Goal: Transaction & Acquisition: Book appointment/travel/reservation

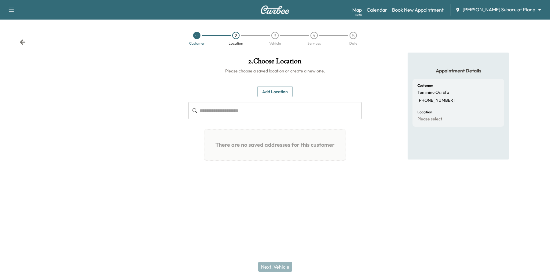
click at [518, 13] on body "**********" at bounding box center [275, 139] width 550 height 279
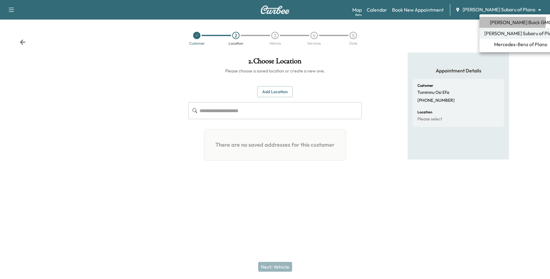
click at [506, 20] on span "[PERSON_NAME] Buick GMC" at bounding box center [521, 22] width 62 height 7
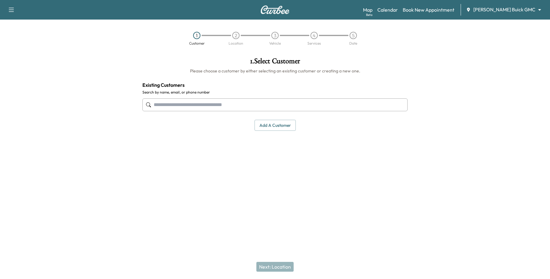
click at [209, 106] on input "text" at bounding box center [274, 104] width 265 height 13
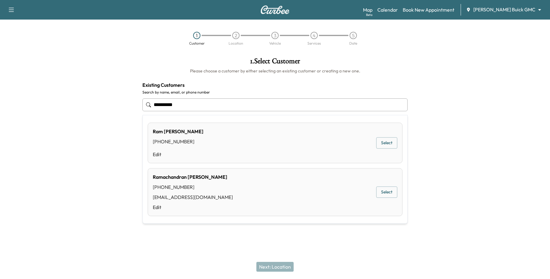
type input "**********"
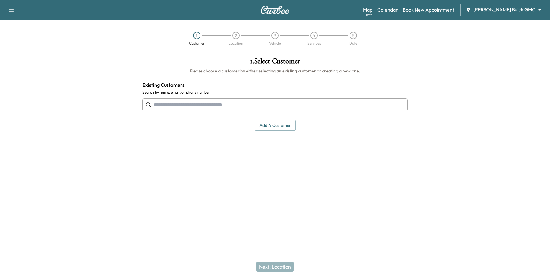
click at [197, 107] on input "text" at bounding box center [274, 104] width 265 height 13
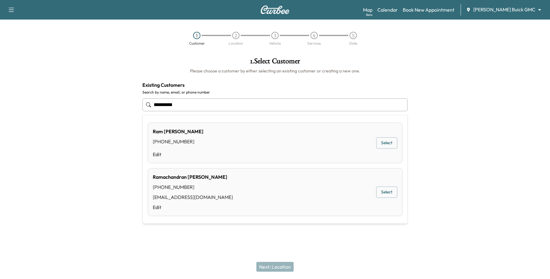
click at [386, 188] on button "Select" at bounding box center [386, 192] width 21 height 11
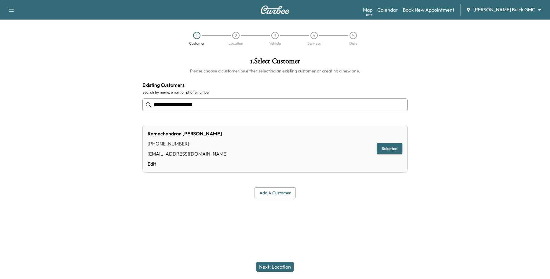
type input "**********"
click at [281, 266] on button "Next: Location" at bounding box center [274, 267] width 37 height 10
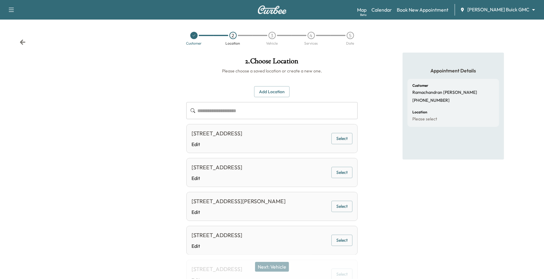
click at [276, 95] on button "Add Location" at bounding box center [271, 91] width 35 height 11
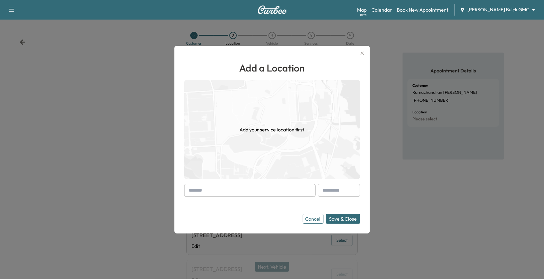
click at [219, 189] on input "text" at bounding box center [249, 190] width 131 height 13
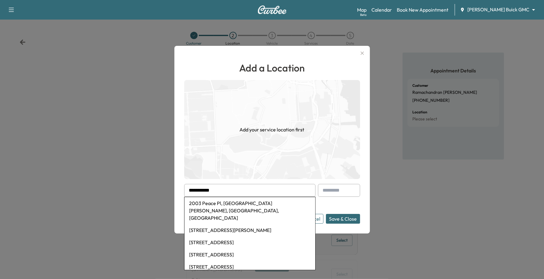
type input "**********"
click at [304, 157] on img at bounding box center [272, 129] width 176 height 99
click at [352, 192] on input "text" at bounding box center [339, 190] width 42 height 13
click at [382, 208] on div at bounding box center [272, 139] width 544 height 279
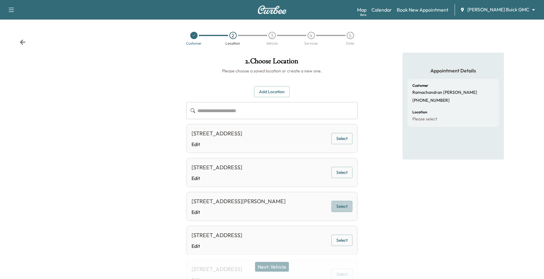
click at [347, 210] on button "Select" at bounding box center [341, 206] width 21 height 11
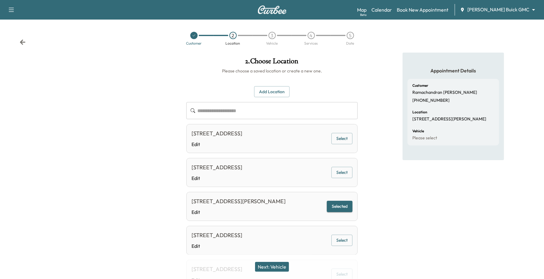
click at [274, 269] on button "Next: Vehicle" at bounding box center [272, 267] width 34 height 10
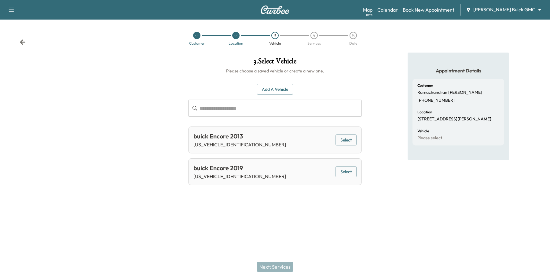
click at [354, 134] on div "buick Encore 2013 [US_VEHICLE_IDENTIFICATION_NUMBER] Select" at bounding box center [275, 139] width 174 height 27
drag, startPoint x: 352, startPoint y: 141, endPoint x: 349, endPoint y: 147, distance: 6.7
click at [352, 141] on button "Select" at bounding box center [345, 139] width 21 height 11
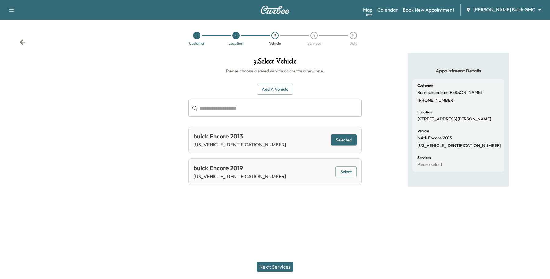
click at [289, 262] on div "Next: Services" at bounding box center [275, 266] width 550 height 24
click at [286, 265] on button "Next: Services" at bounding box center [275, 267] width 37 height 10
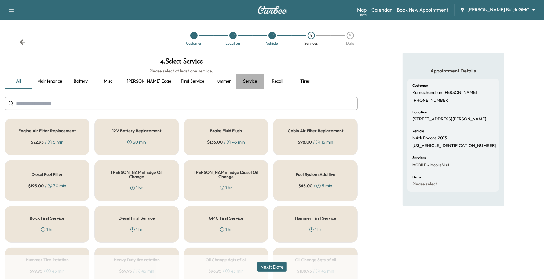
click at [236, 82] on button "Service" at bounding box center [249, 81] width 27 height 15
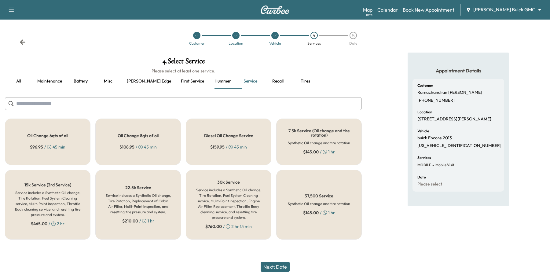
click at [65, 80] on button "Maintenance" at bounding box center [49, 81] width 35 height 15
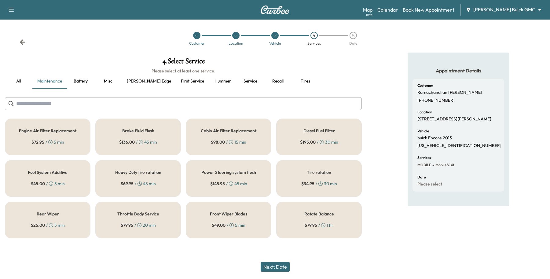
click at [52, 118] on div "4 . Select Service Please select at least one service. all Maintenance Battery …" at bounding box center [183, 148] width 367 height 191
click at [52, 121] on div "Engine Air Filter Replacement $ 72.95 / 5 min" at bounding box center [48, 137] width 86 height 37
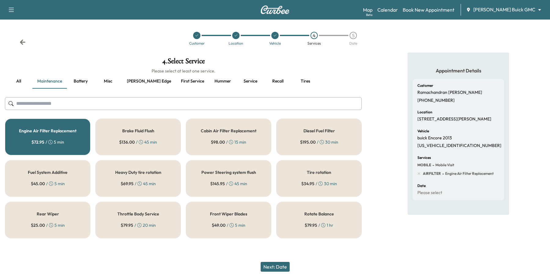
click at [281, 265] on button "Next: Date" at bounding box center [275, 267] width 29 height 10
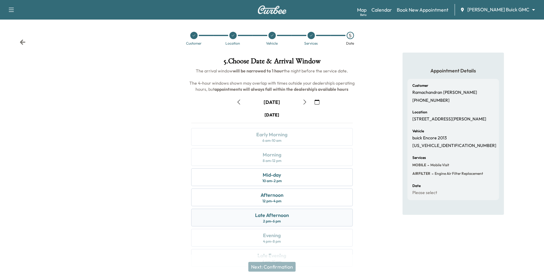
click at [289, 220] on div "Late Afternoon 2 pm - 6 pm" at bounding box center [272, 218] width 162 height 18
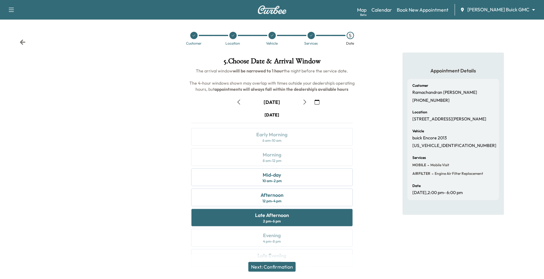
click at [282, 266] on button "Next: Confirmation" at bounding box center [271, 267] width 47 height 10
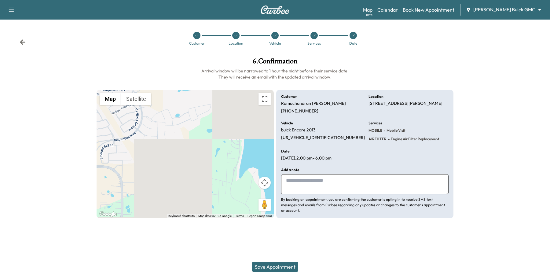
click at [314, 35] on icon at bounding box center [314, 36] width 2 height 2
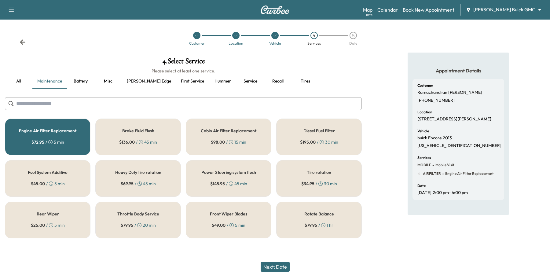
click at [19, 79] on button "all" at bounding box center [18, 81] width 27 height 15
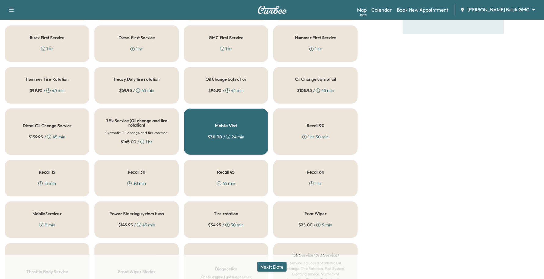
scroll to position [163, 0]
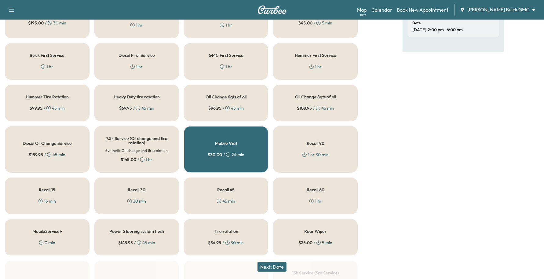
click at [279, 265] on button "Next: Date" at bounding box center [272, 267] width 29 height 10
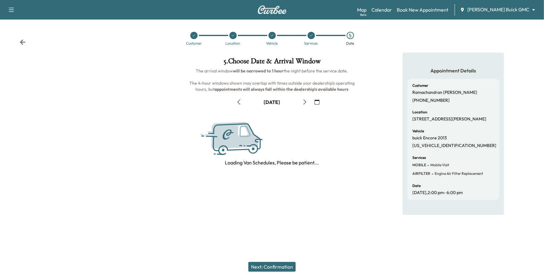
scroll to position [0, 0]
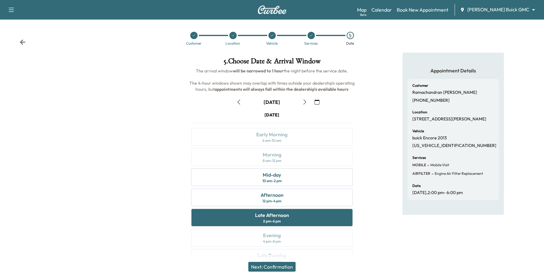
click at [279, 265] on button "Next: Confirmation" at bounding box center [271, 267] width 47 height 10
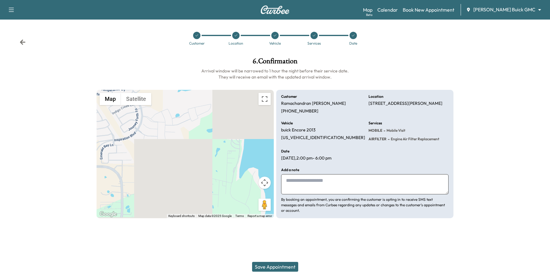
click at [300, 185] on textarea at bounding box center [364, 184] width 167 height 20
type textarea "*"
click at [397, 179] on textarea "**********" at bounding box center [364, 184] width 167 height 20
click at [421, 182] on textarea "**********" at bounding box center [364, 184] width 167 height 20
type textarea "**********"
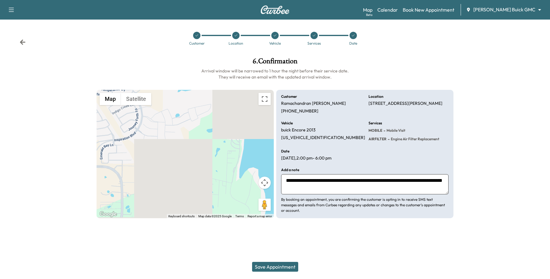
click at [269, 263] on button "Save Appointment" at bounding box center [275, 267] width 46 height 10
click at [272, 263] on button "Save Appointment" at bounding box center [275, 267] width 46 height 10
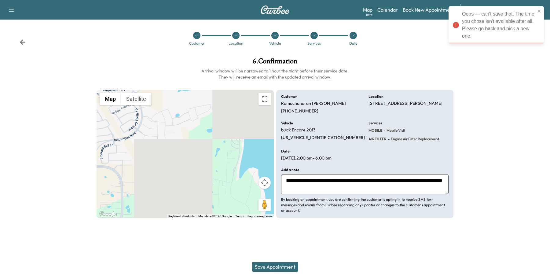
click at [352, 35] on icon at bounding box center [353, 36] width 4 height 4
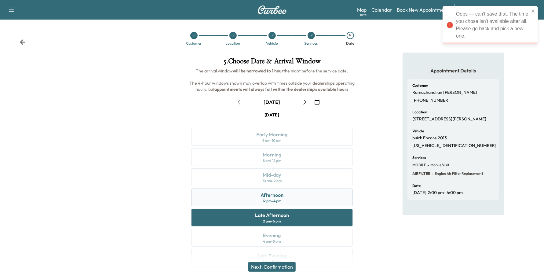
click at [280, 192] on div "Afternoon" at bounding box center [272, 194] width 23 height 7
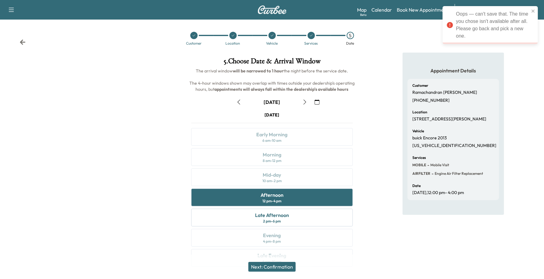
click at [269, 268] on button "Next: Confirmation" at bounding box center [271, 267] width 47 height 10
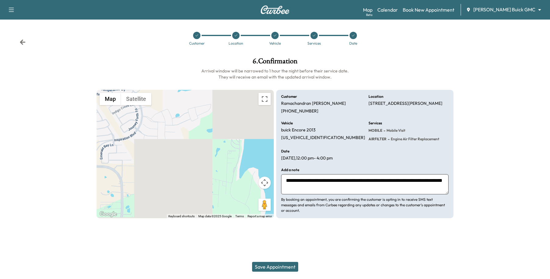
click at [275, 265] on button "Save Appointment" at bounding box center [275, 267] width 46 height 10
click at [313, 35] on icon at bounding box center [314, 36] width 4 height 4
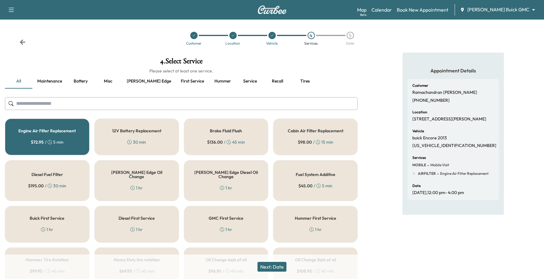
click at [349, 37] on div "5" at bounding box center [350, 35] width 7 height 7
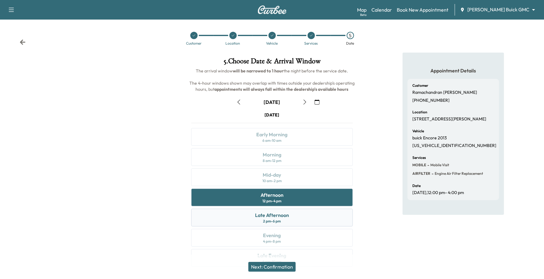
click at [248, 213] on div "Late Afternoon 2 pm - 6 pm" at bounding box center [272, 218] width 162 height 18
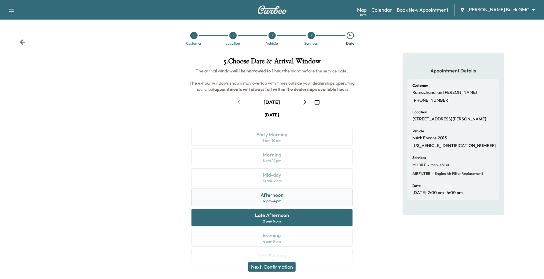
click at [302, 193] on div "Afternoon 12 pm - 4 pm" at bounding box center [272, 197] width 162 height 18
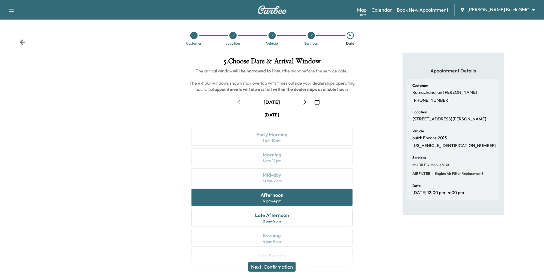
click at [296, 267] on button "Next: Confirmation" at bounding box center [271, 267] width 47 height 10
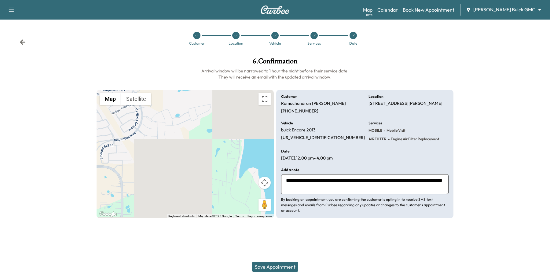
click at [292, 268] on button "Save Appointment" at bounding box center [275, 267] width 46 height 10
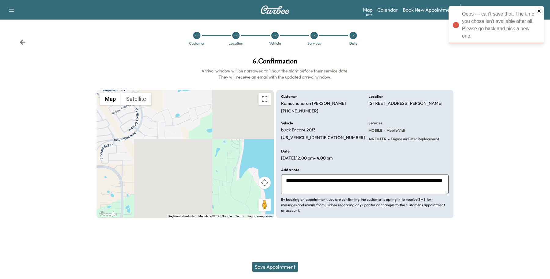
click at [539, 10] on icon "close" at bounding box center [539, 11] width 4 height 5
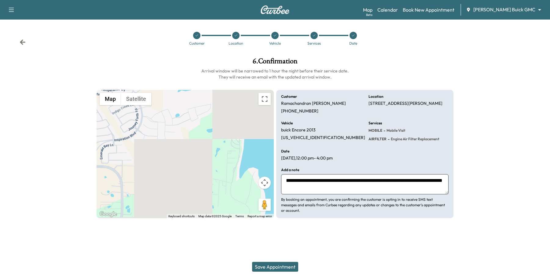
click at [350, 34] on div at bounding box center [352, 35] width 7 height 7
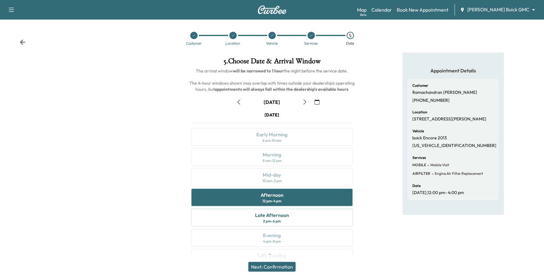
click at [305, 97] on button "button" at bounding box center [305, 102] width 10 height 10
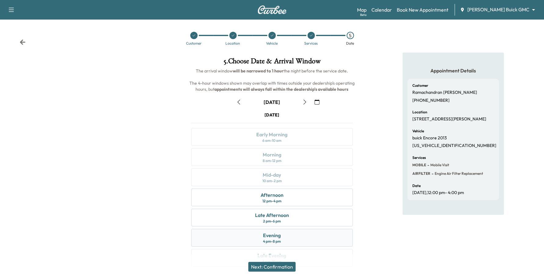
click at [257, 239] on div "Evening 4 pm - 8 pm" at bounding box center [272, 238] width 162 height 18
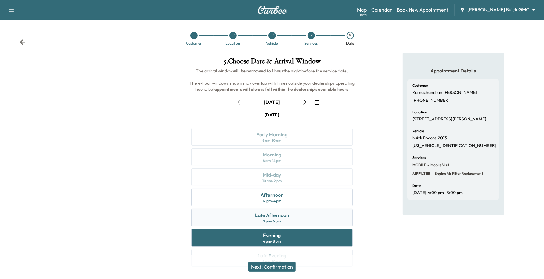
click at [290, 212] on div "Late Afternoon 2 pm - 6 pm" at bounding box center [272, 218] width 162 height 18
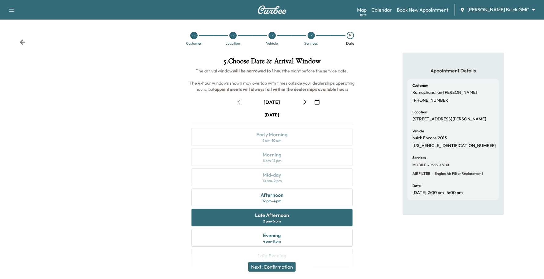
click at [241, 102] on icon "button" at bounding box center [238, 102] width 5 height 5
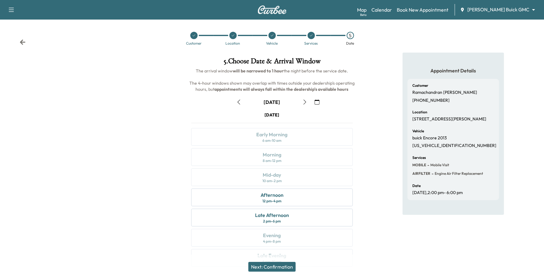
click at [311, 32] on div at bounding box center [311, 35] width 7 height 7
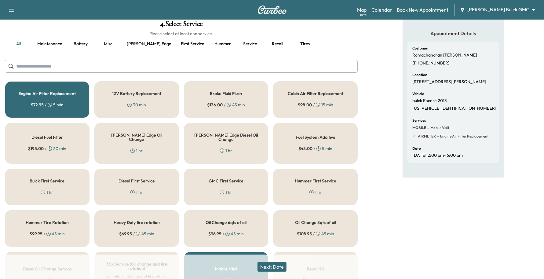
scroll to position [153, 0]
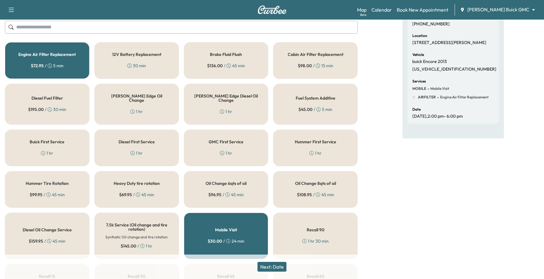
click at [54, 59] on div "Engine Air Filter Replacement $ 72.95 / 5 min" at bounding box center [47, 60] width 85 height 37
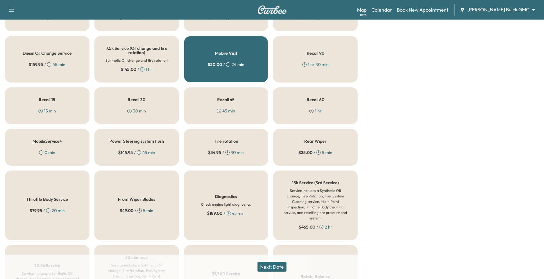
scroll to position [267, 0]
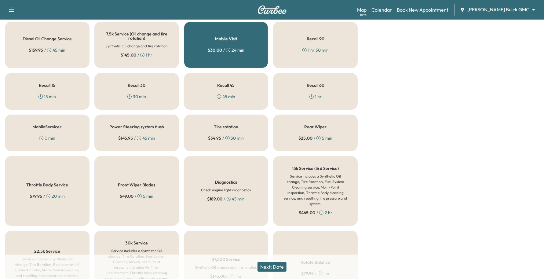
click at [275, 268] on button "Next: Date" at bounding box center [272, 267] width 29 height 10
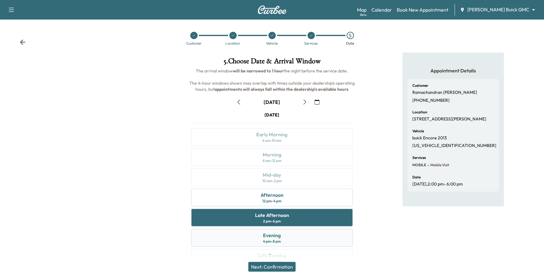
click at [274, 240] on div "4 pm - 8 pm" at bounding box center [272, 241] width 18 height 5
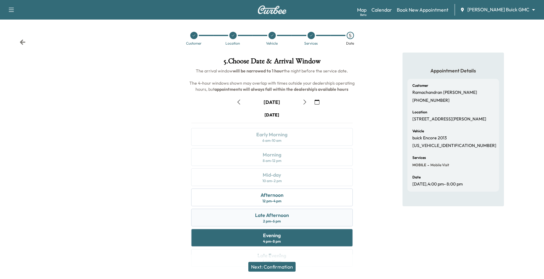
click at [269, 213] on div "Late Afternoon" at bounding box center [272, 214] width 34 height 7
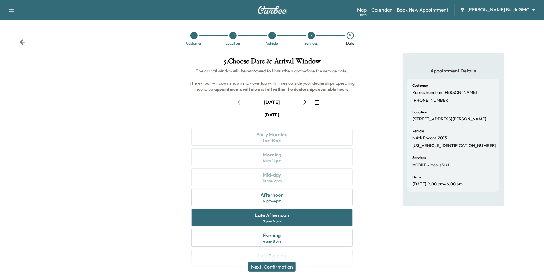
click at [241, 101] on icon "button" at bounding box center [238, 102] width 5 height 5
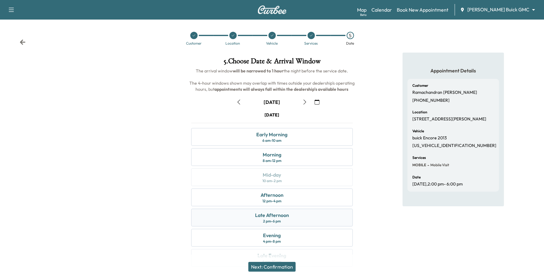
click at [247, 213] on div "Late Afternoon 2 pm - 6 pm" at bounding box center [272, 218] width 162 height 18
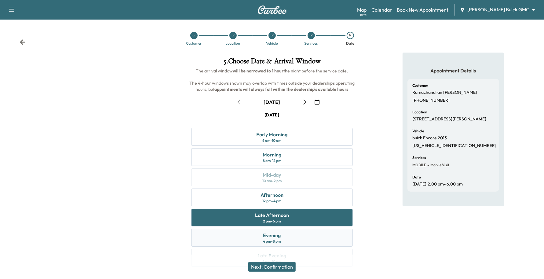
click at [248, 238] on div "Evening 4 pm - 8 pm" at bounding box center [272, 238] width 162 height 18
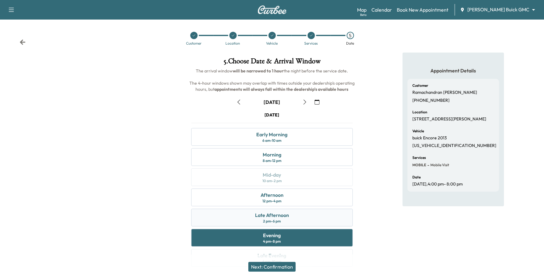
click at [263, 210] on div "Late Afternoon 2 pm - 6 pm" at bounding box center [272, 218] width 162 height 18
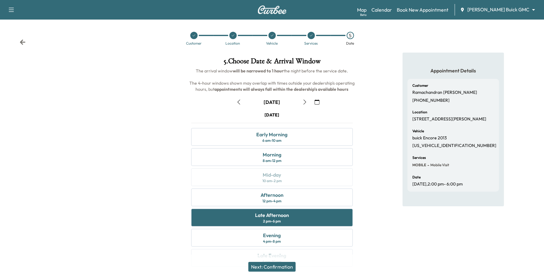
click at [269, 268] on button "Next: Confirmation" at bounding box center [271, 267] width 47 height 10
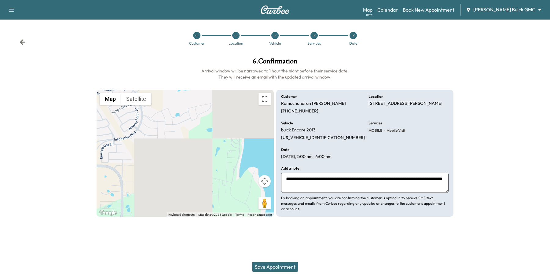
click at [269, 268] on button "Save Appointment" at bounding box center [275, 267] width 46 height 10
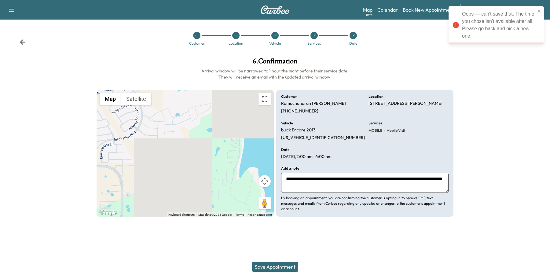
click at [313, 36] on icon at bounding box center [314, 36] width 2 height 2
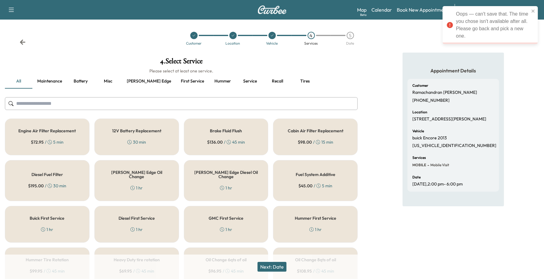
click at [350, 36] on div "5" at bounding box center [350, 35] width 7 height 7
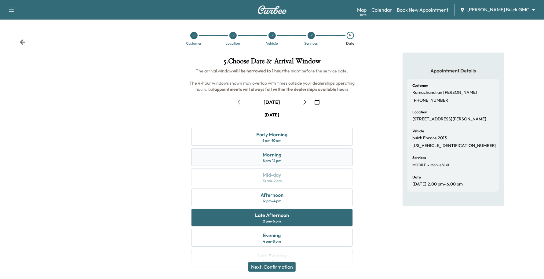
click at [248, 153] on div "Morning 8 am - 12 pm" at bounding box center [272, 157] width 162 height 18
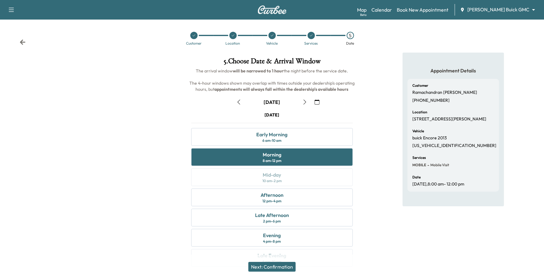
click at [303, 103] on icon "button" at bounding box center [304, 102] width 5 height 5
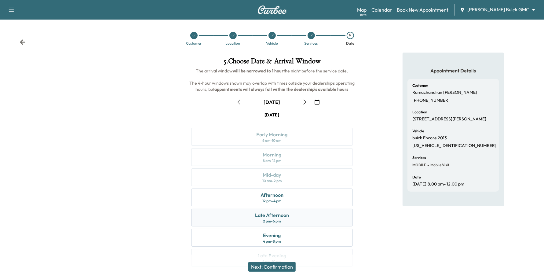
click at [239, 221] on div "Late Afternoon 2 pm - 6 pm" at bounding box center [272, 218] width 162 height 18
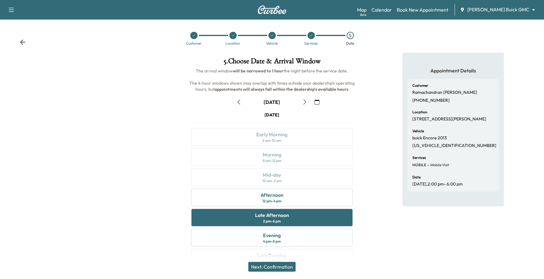
click at [257, 266] on button "Next: Confirmation" at bounding box center [271, 267] width 47 height 10
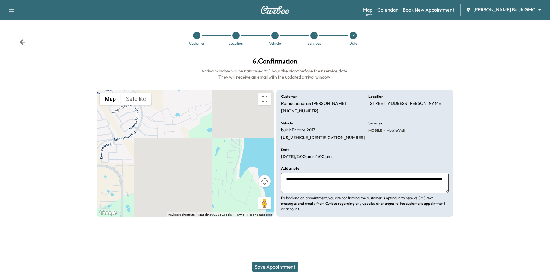
click at [259, 266] on button "Save Appointment" at bounding box center [275, 267] width 46 height 10
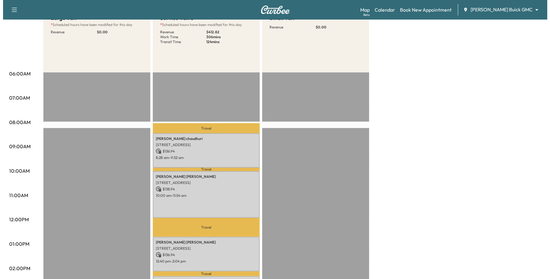
scroll to position [153, 0]
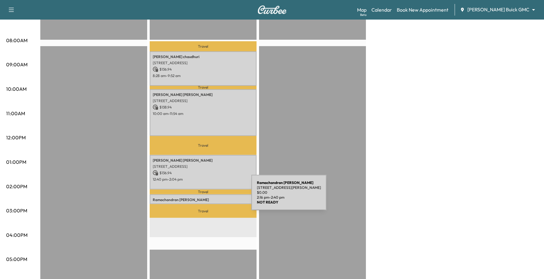
click at [206, 197] on p "[PERSON_NAME]" at bounding box center [203, 199] width 101 height 5
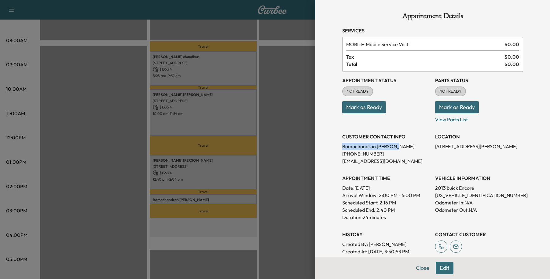
drag, startPoint x: 338, startPoint y: 145, endPoint x: 424, endPoint y: 141, distance: 86.5
click at [424, 141] on div "CUSTOMER CONTACT INFO [PERSON_NAME] [PHONE_NUMBER] [EMAIL_ADDRESS][DOMAIN_NAME]" at bounding box center [386, 146] width 88 height 37
drag, startPoint x: 375, startPoint y: 151, endPoint x: 360, endPoint y: 141, distance: 17.3
click at [360, 141] on div "CUSTOMER CONTACT INFO [PERSON_NAME] [PHONE_NUMBER] [EMAIL_ADDRESS][DOMAIN_NAME]" at bounding box center [386, 146] width 88 height 37
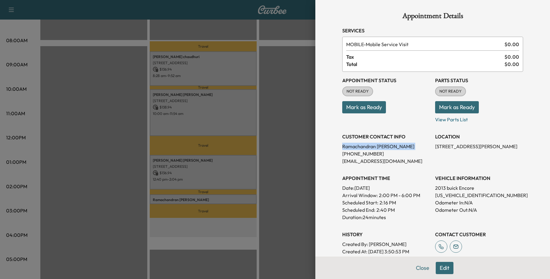
click at [360, 141] on div "CUSTOMER CONTACT INFO [PERSON_NAME] [PHONE_NUMBER] [EMAIL_ADDRESS][DOMAIN_NAME]" at bounding box center [386, 146] width 88 height 37
copy p "[PERSON_NAME]"
